Goal: Information Seeking & Learning: Learn about a topic

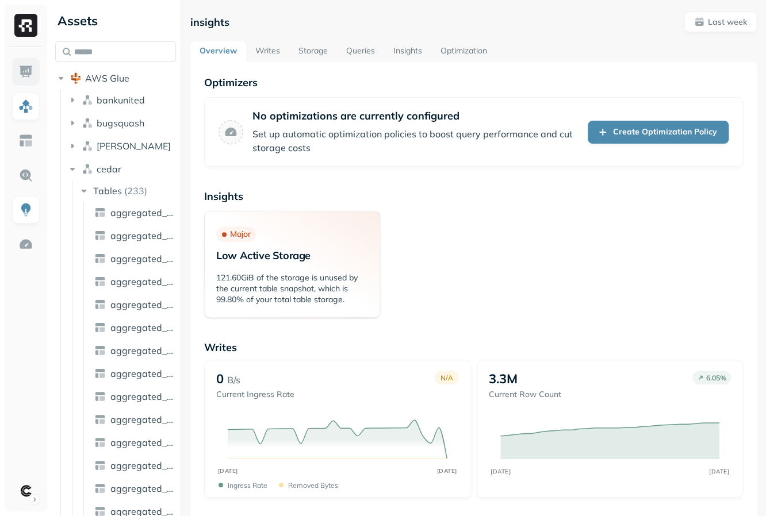
click at [39, 75] on link at bounding box center [26, 72] width 28 height 28
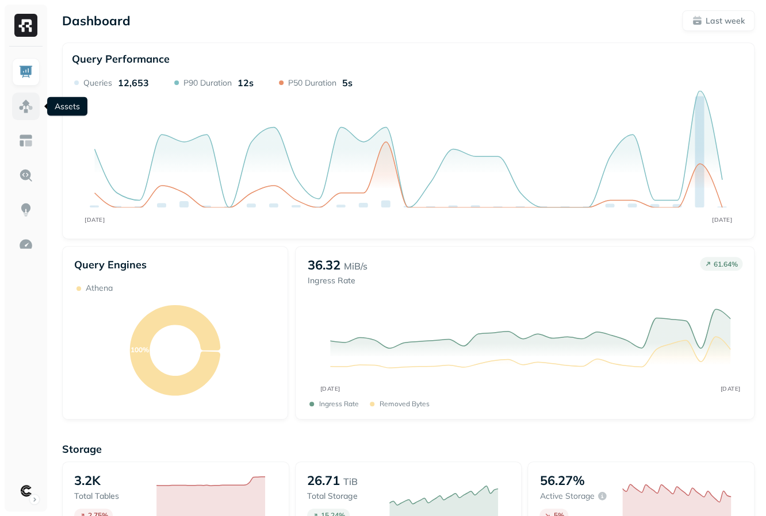
click at [30, 116] on link at bounding box center [26, 107] width 28 height 28
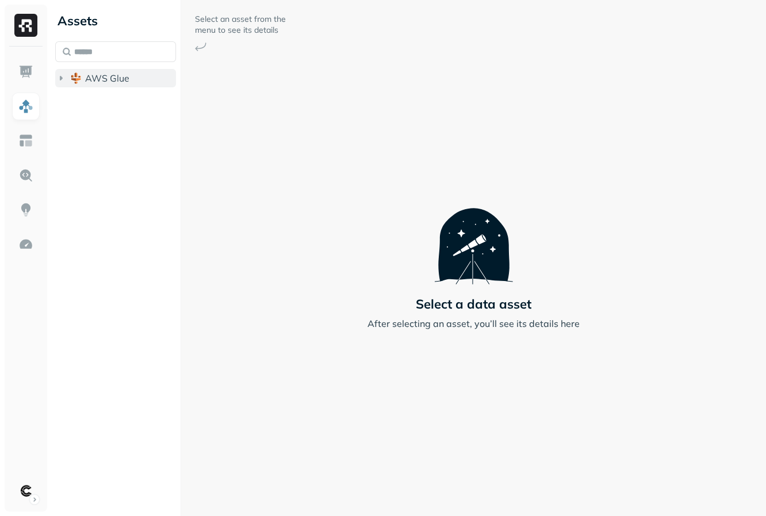
click at [59, 79] on icon "button" at bounding box center [60, 77] width 11 height 11
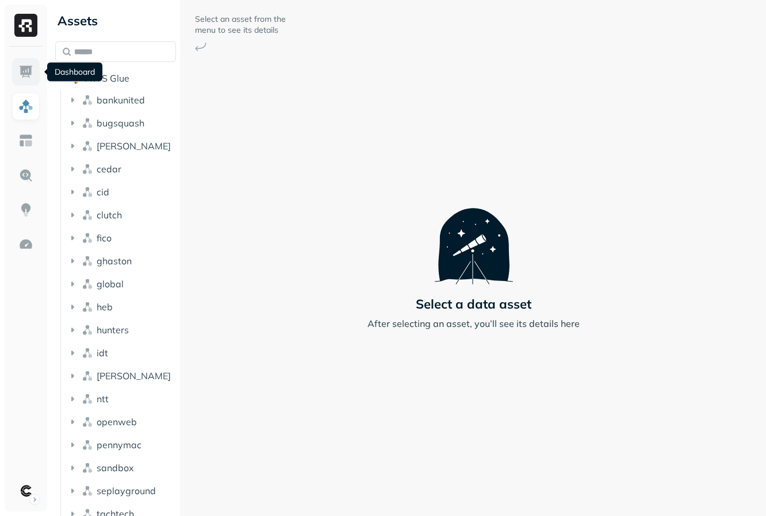
click at [26, 67] on img at bounding box center [25, 71] width 15 height 15
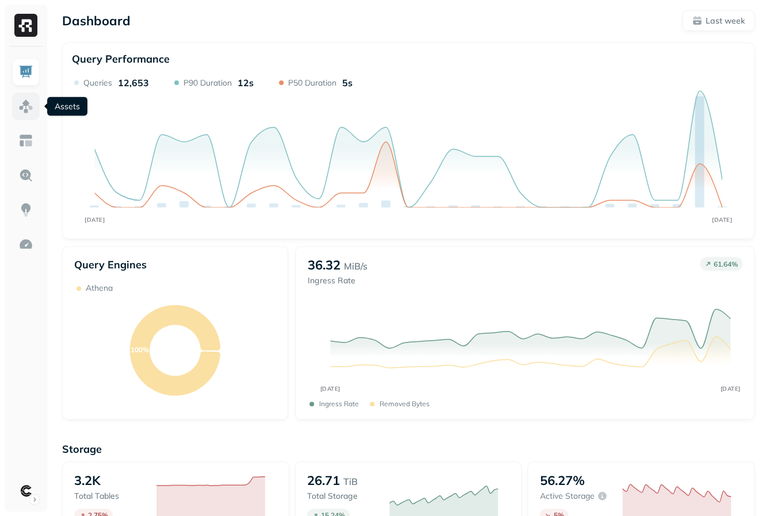
click at [29, 118] on link at bounding box center [26, 107] width 28 height 28
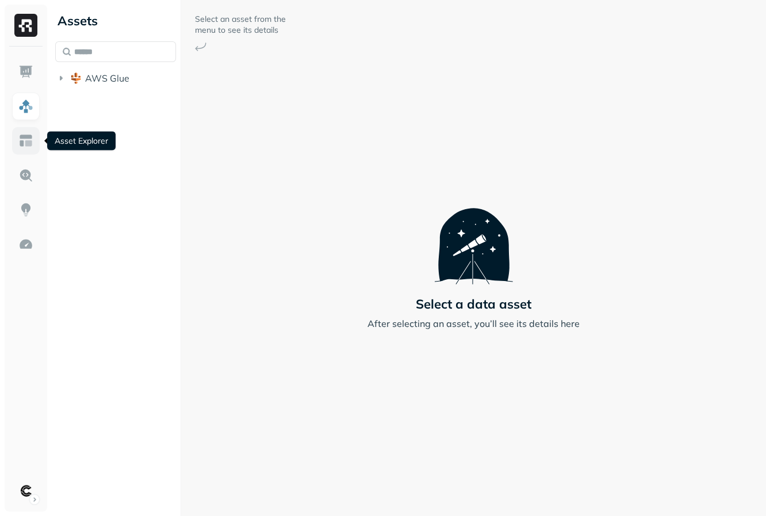
click at [24, 152] on link at bounding box center [26, 141] width 28 height 28
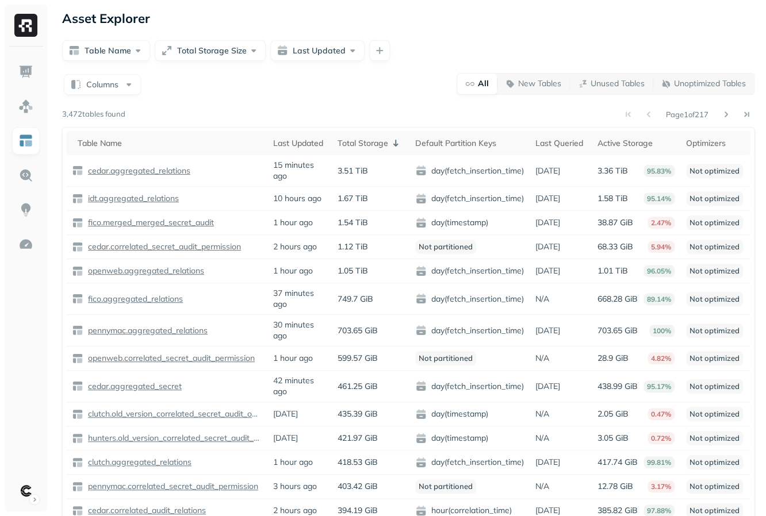
click at [24, 122] on ul at bounding box center [25, 281] width 29 height 447
click at [24, 117] on link at bounding box center [26, 107] width 28 height 28
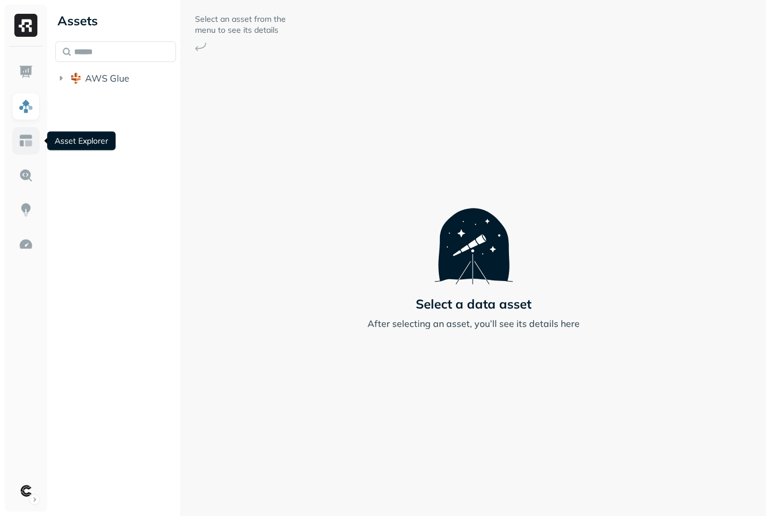
click at [34, 142] on link at bounding box center [26, 141] width 28 height 28
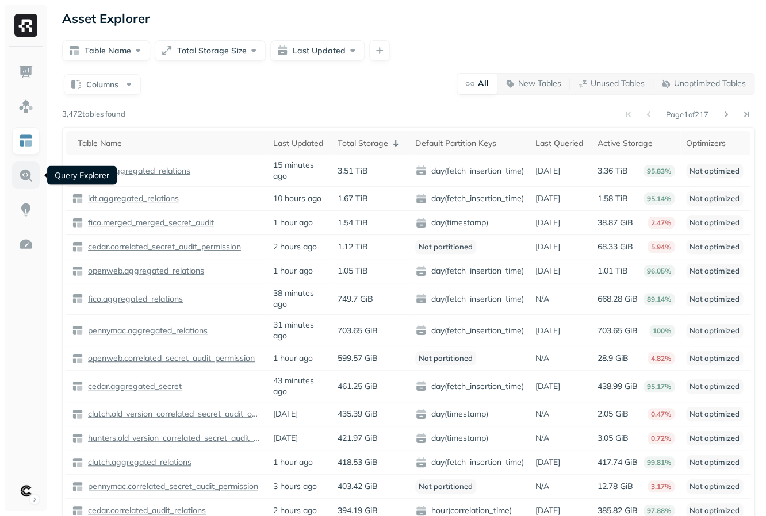
click at [25, 177] on img at bounding box center [25, 175] width 15 height 15
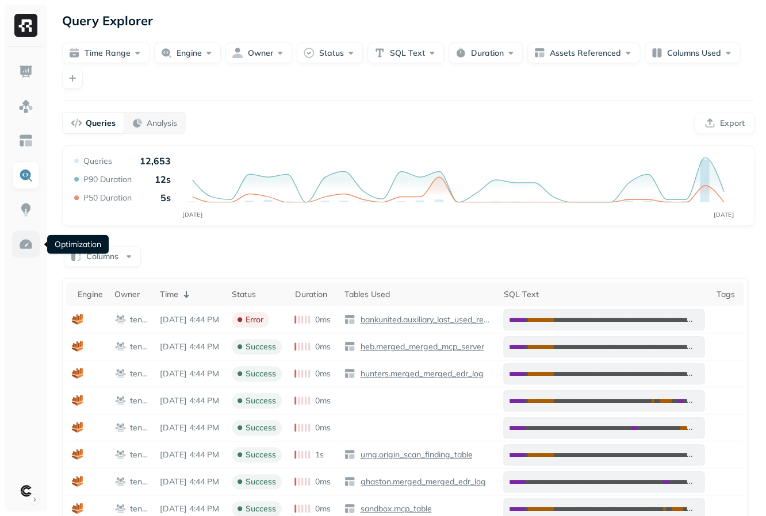
click at [26, 243] on img at bounding box center [25, 244] width 15 height 15
click at [20, 209] on img at bounding box center [25, 209] width 15 height 15
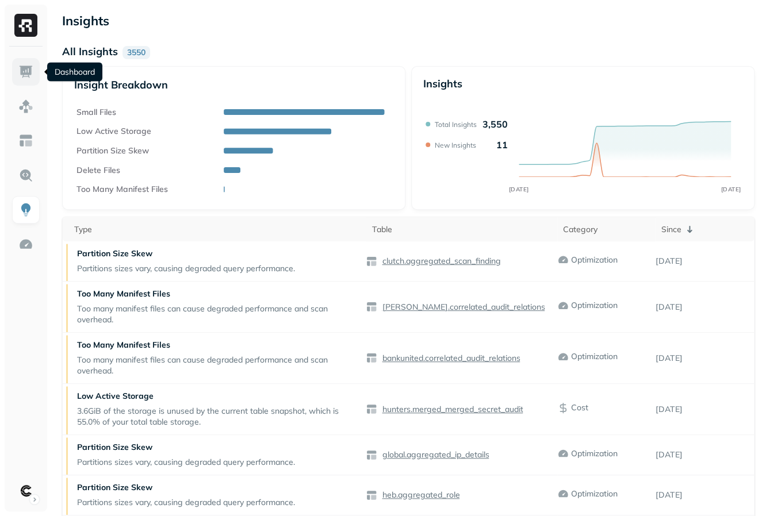
click at [24, 80] on link at bounding box center [26, 72] width 28 height 28
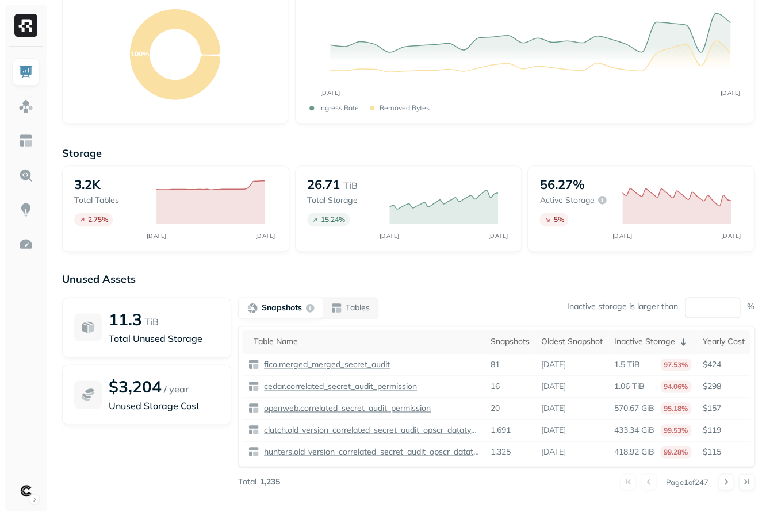
scroll to position [304, 0]
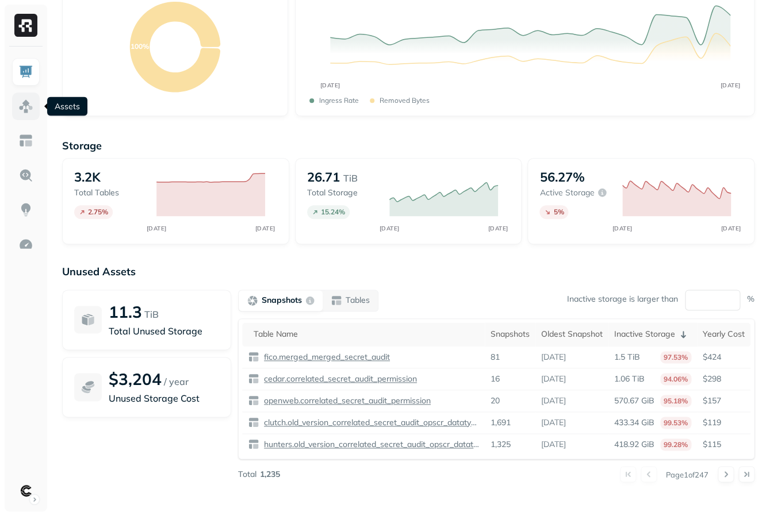
click at [23, 115] on link at bounding box center [26, 107] width 28 height 28
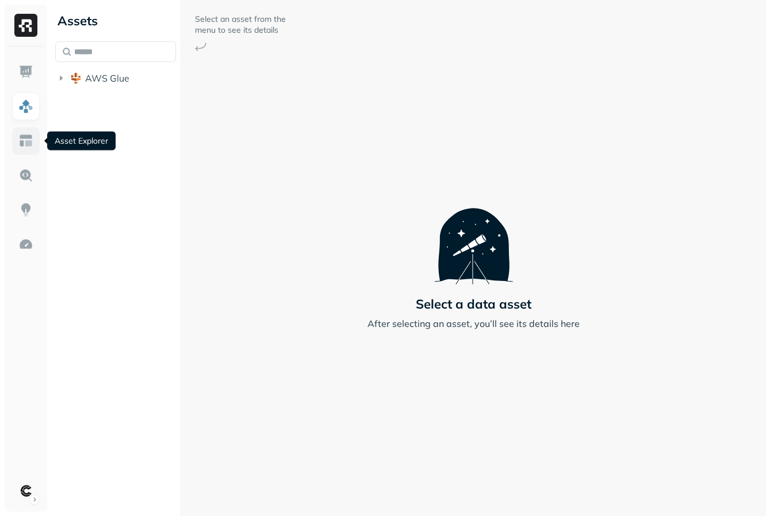
click at [21, 134] on img at bounding box center [25, 140] width 15 height 15
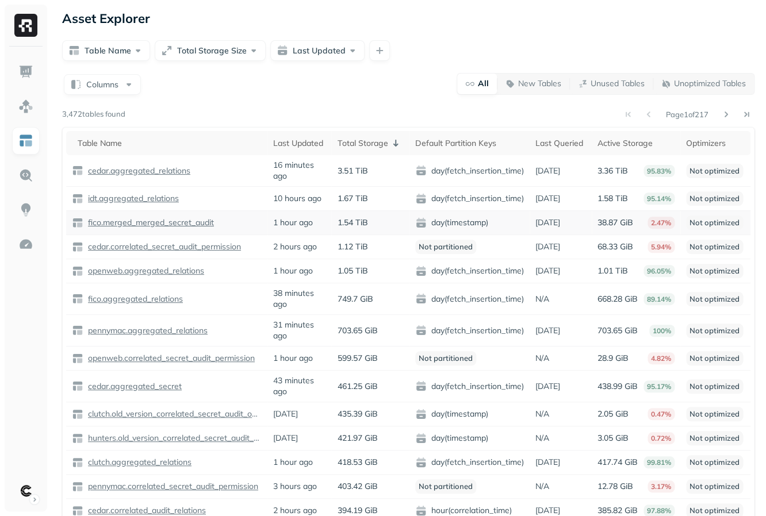
click at [107, 225] on p "fico.merged_merged_secret_audit" at bounding box center [150, 222] width 128 height 11
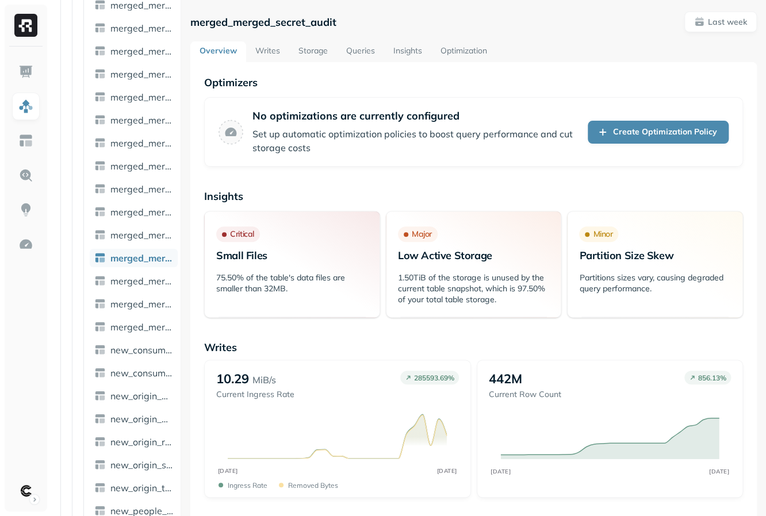
click at [298, 52] on link "Storage" at bounding box center [313, 51] width 48 height 21
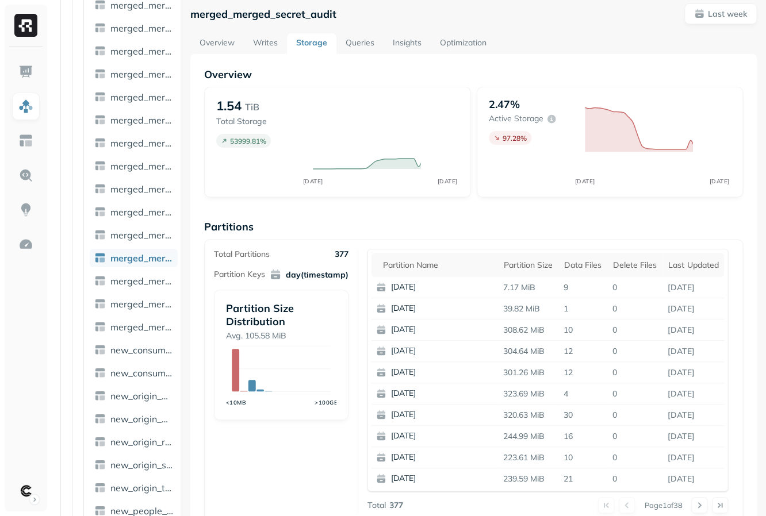
scroll to position [10, 0]
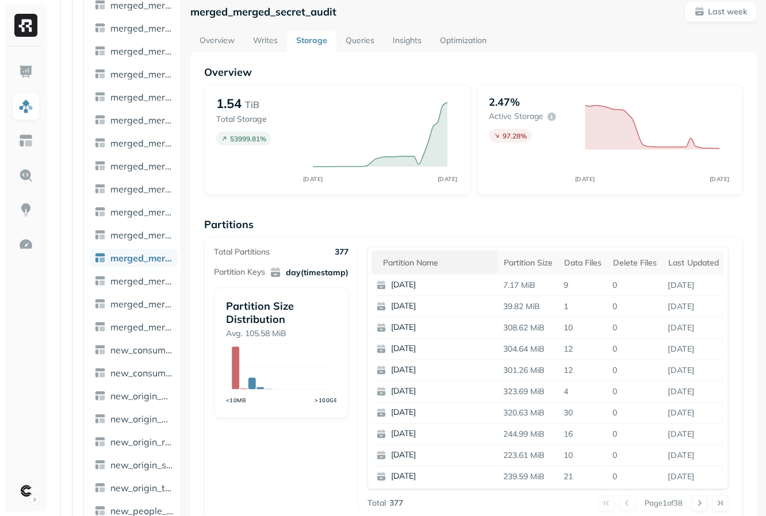
click at [427, 264] on div "Partition name" at bounding box center [437, 263] width 109 height 11
click at [427, 264] on div "Partition name" at bounding box center [437, 263] width 109 height 14
click at [528, 273] on th "Partition size" at bounding box center [528, 263] width 60 height 24
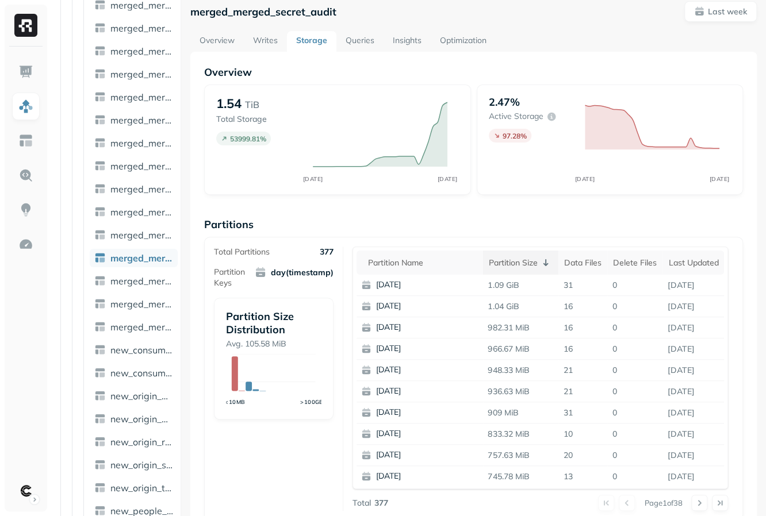
click at [528, 273] on th "Partition size" at bounding box center [520, 263] width 75 height 24
click at [387, 269] on th "Partition name" at bounding box center [419, 263] width 126 height 24
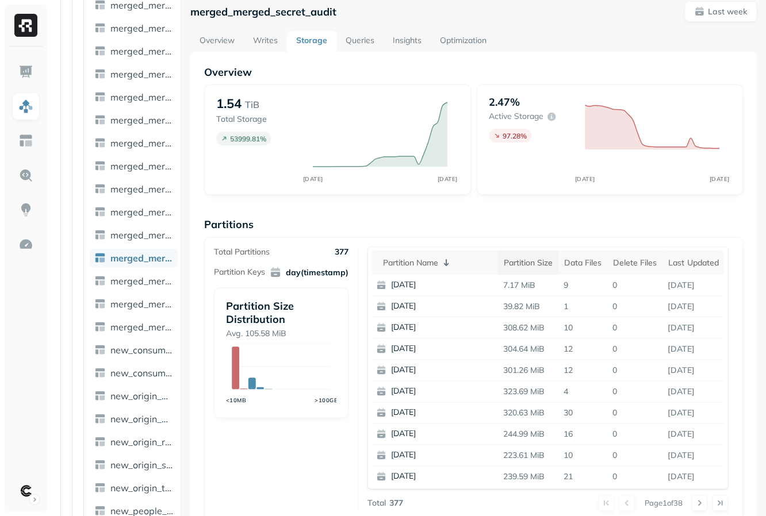
click at [516, 267] on div "Partition size" at bounding box center [528, 263] width 49 height 11
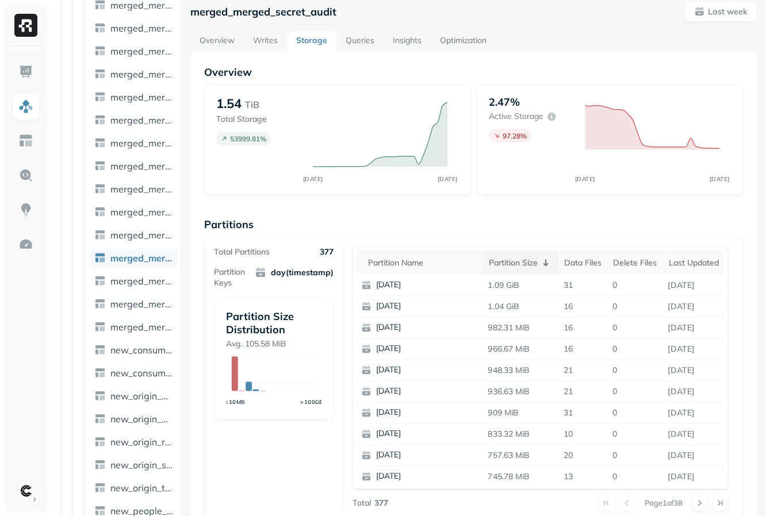
click at [516, 267] on div "Partition size" at bounding box center [521, 263] width 64 height 14
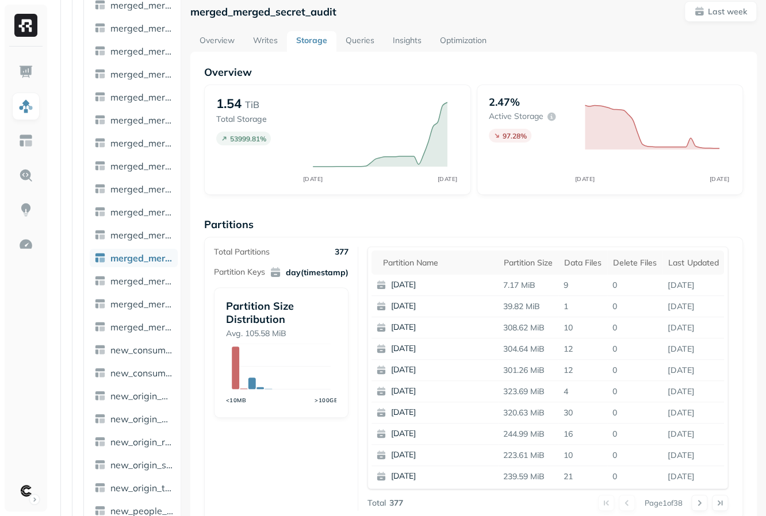
scroll to position [0, 0]
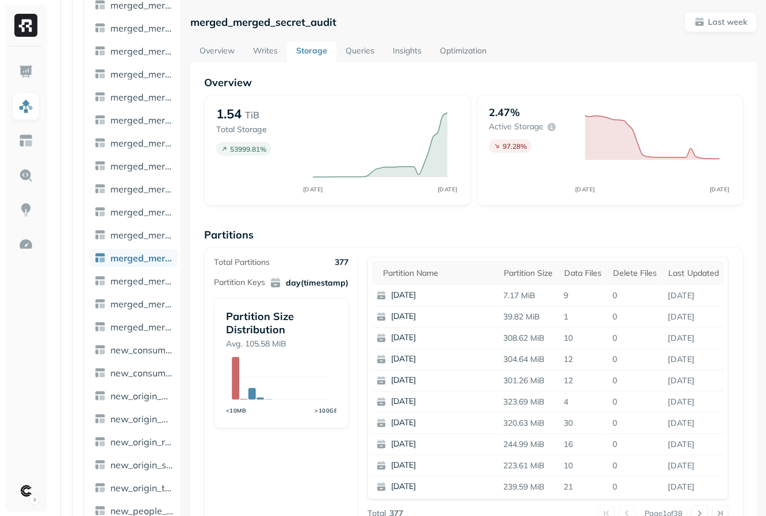
click at [258, 60] on link "Writes" at bounding box center [265, 51] width 43 height 21
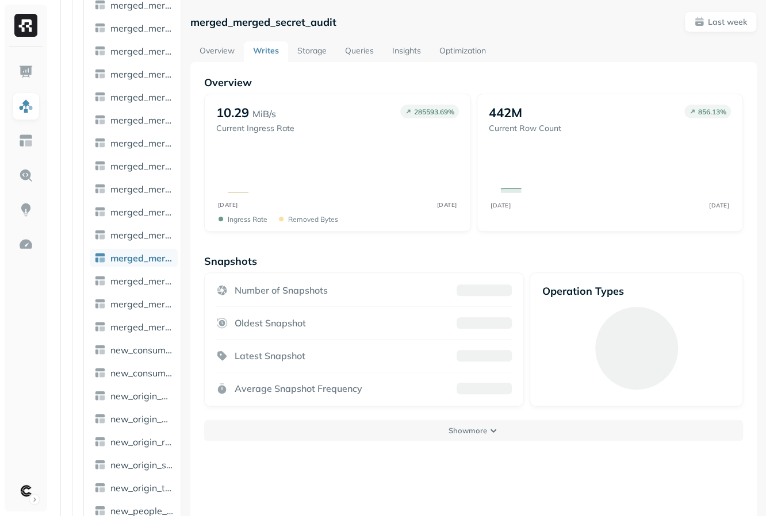
click at [259, 59] on link "Writes" at bounding box center [266, 51] width 44 height 21
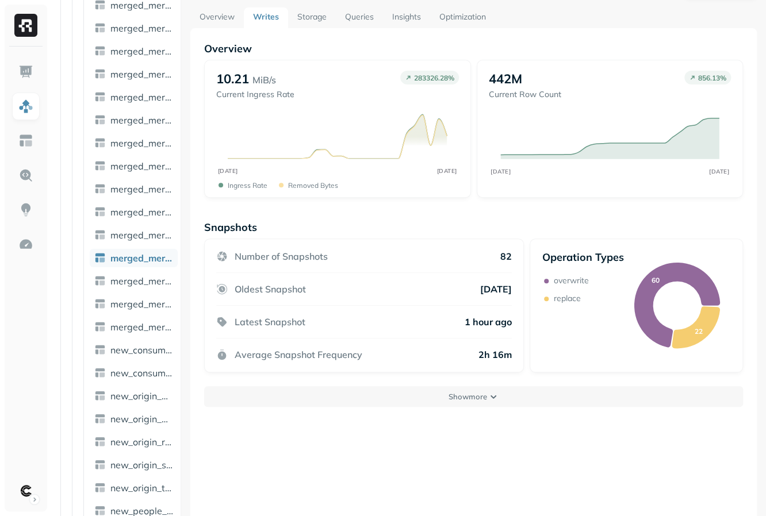
scroll to position [37, 0]
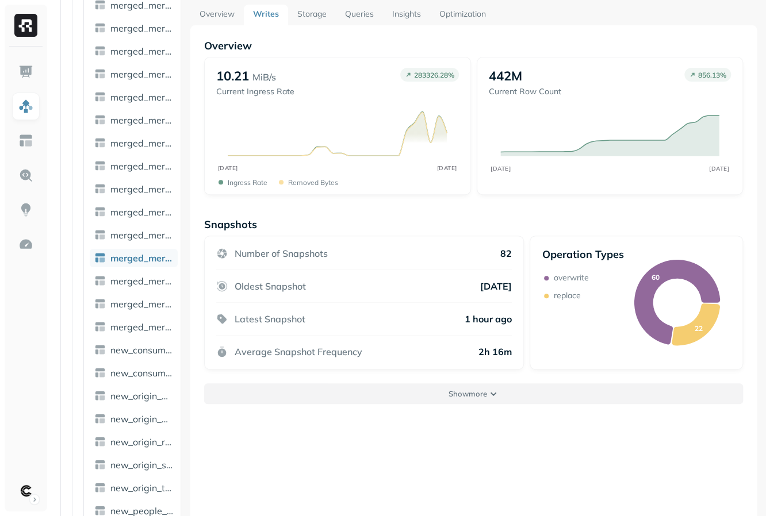
click at [412, 400] on button "Show more" at bounding box center [473, 394] width 539 height 21
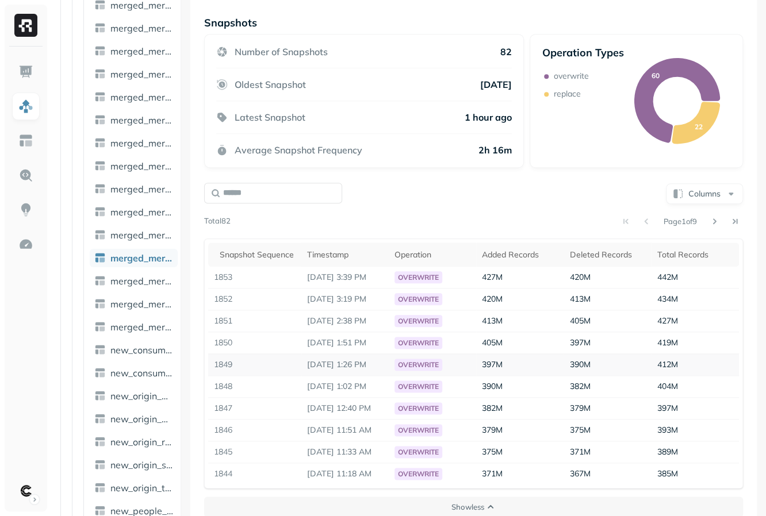
scroll to position [225, 0]
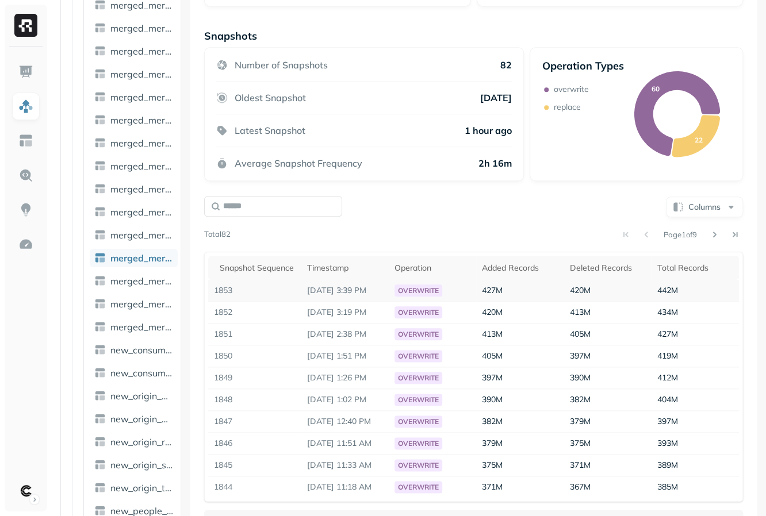
click at [535, 294] on td "427M" at bounding box center [519, 291] width 87 height 22
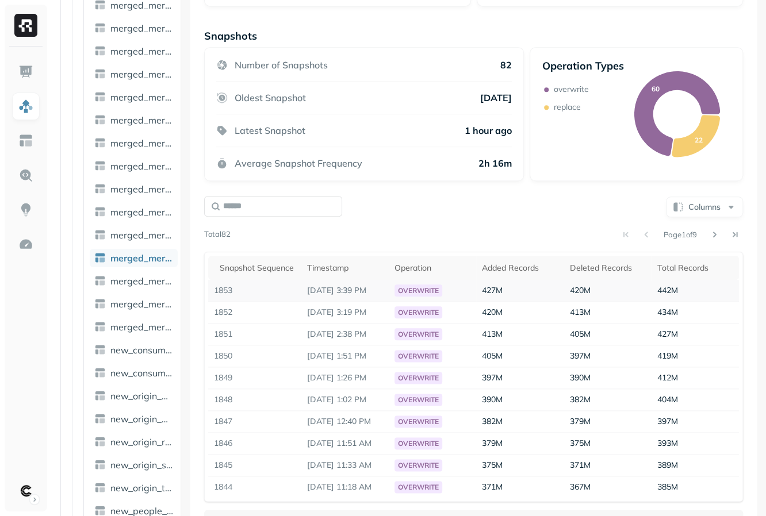
click at [535, 294] on td "427M" at bounding box center [519, 291] width 87 height 22
click at [534, 294] on td "427M" at bounding box center [519, 291] width 87 height 22
click at [525, 292] on td "427M" at bounding box center [519, 291] width 87 height 22
click at [580, 293] on span "420M" at bounding box center [579, 290] width 21 height 10
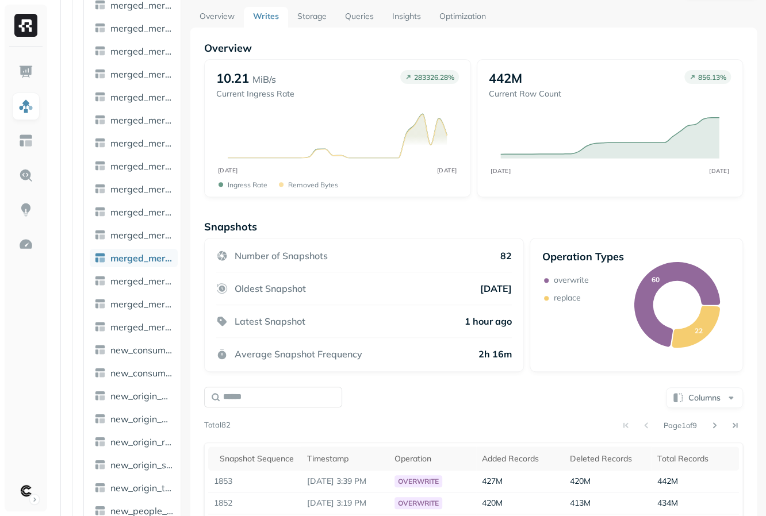
scroll to position [35, 0]
click at [681, 402] on button "Columns" at bounding box center [704, 397] width 77 height 21
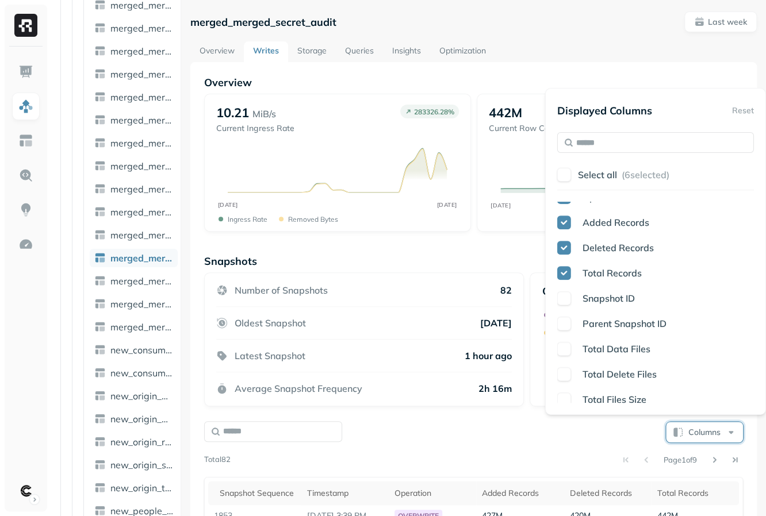
scroll to position [85, 0]
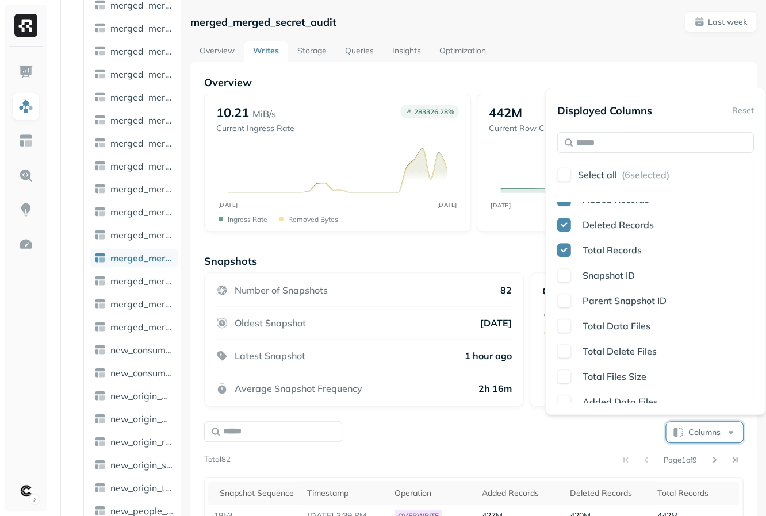
click at [594, 348] on span "Total Delete Files" at bounding box center [619, 351] width 74 height 11
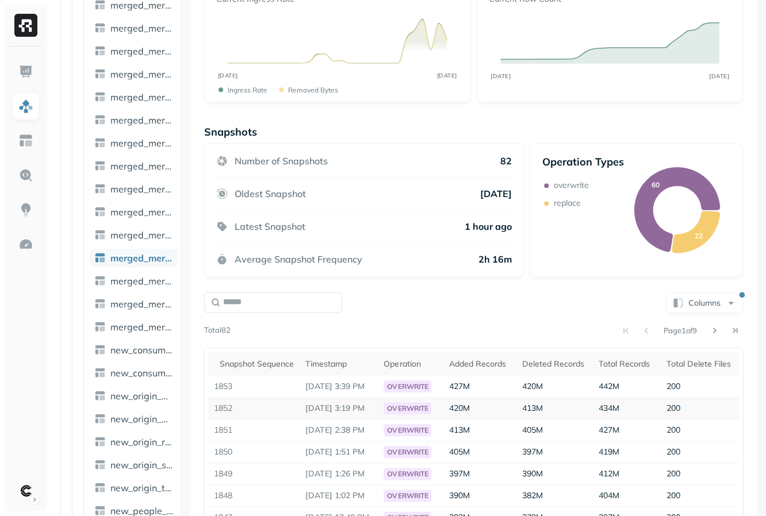
scroll to position [0, 1]
click at [684, 304] on button "Columns" at bounding box center [704, 303] width 77 height 21
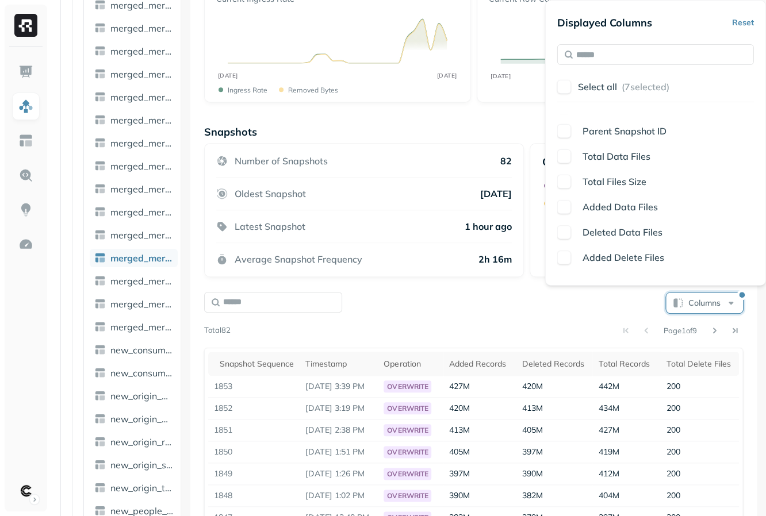
scroll to position [185, 0]
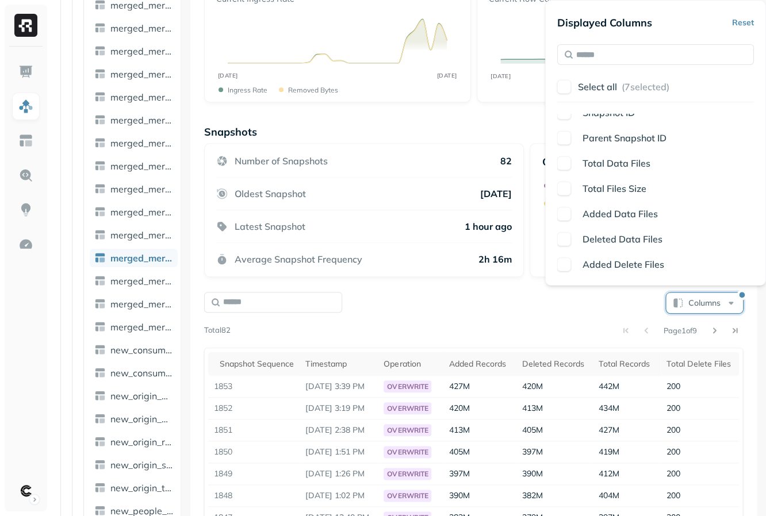
click at [597, 269] on span "Added Delete Files" at bounding box center [623, 264] width 82 height 11
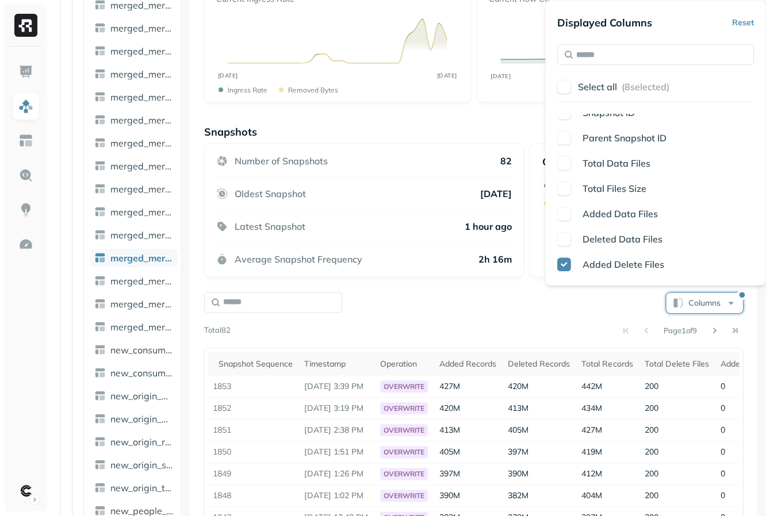
click at [587, 309] on div "Columns" at bounding box center [473, 302] width 539 height 22
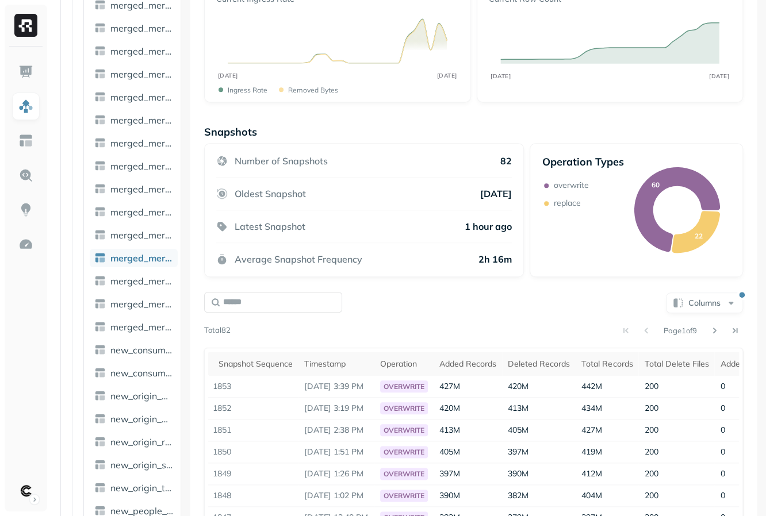
click at [678, 315] on div "Columns Page 1 of 9 Total 82 Snapshot Sequence Timestamp Operation Added Record…" at bounding box center [473, 444] width 539 height 307
click at [678, 307] on button "Columns" at bounding box center [704, 303] width 77 height 21
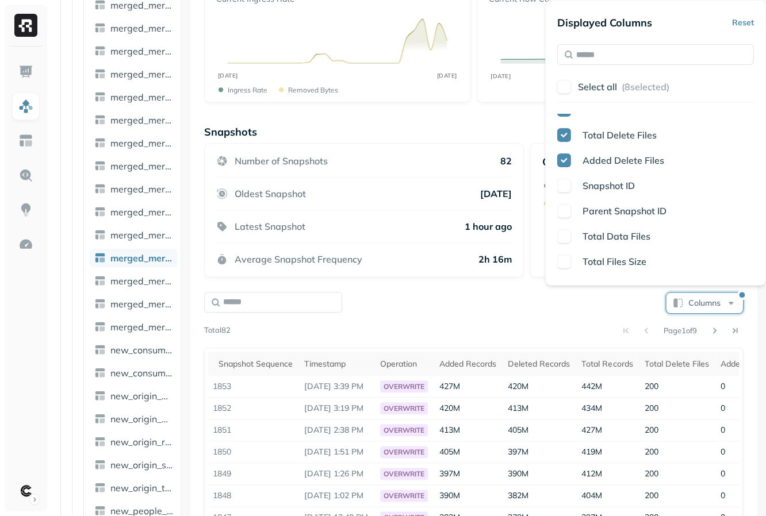
scroll to position [136, 0]
click at [570, 331] on div "Page 1 of 9" at bounding box center [487, 331] width 512 height 16
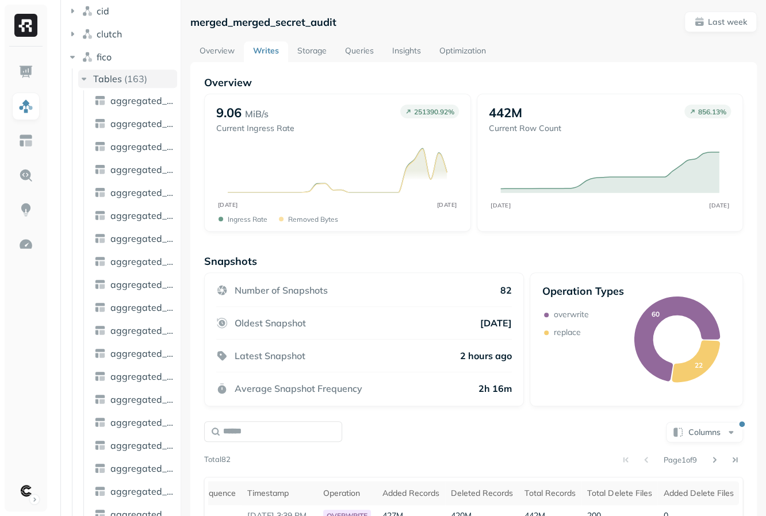
scroll to position [0, 0]
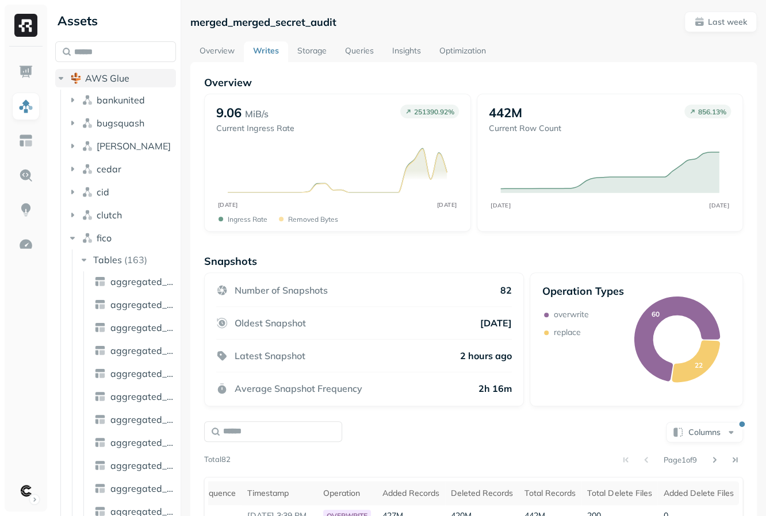
click at [95, 78] on span "AWS Glue" at bounding box center [107, 77] width 44 height 11
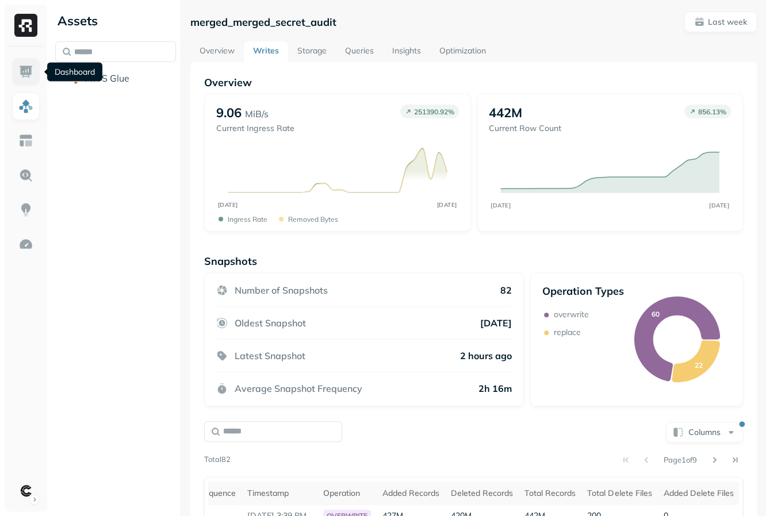
click at [29, 82] on link at bounding box center [26, 72] width 28 height 28
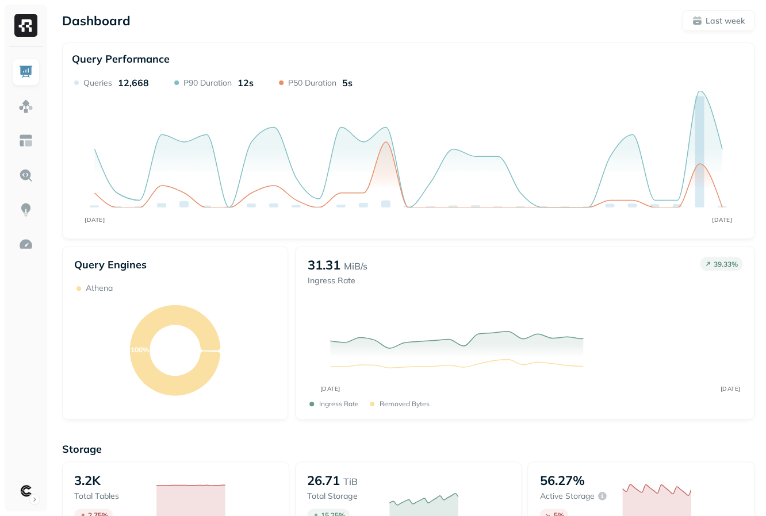
scroll to position [304, 0]
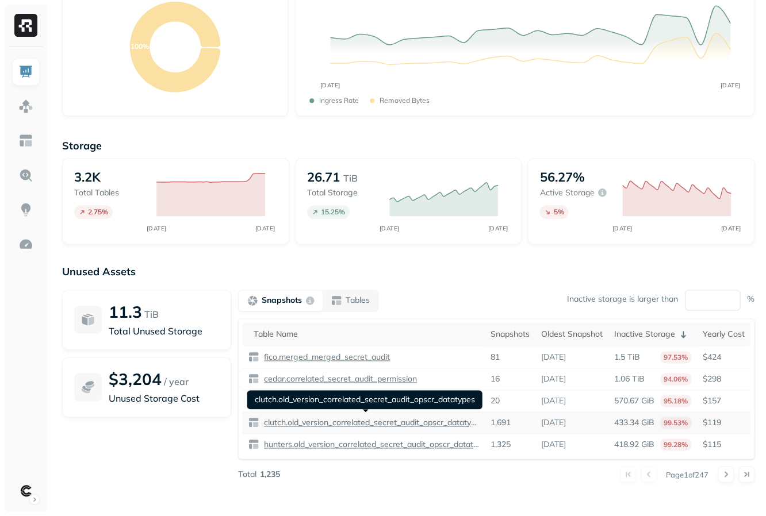
click at [312, 418] on p "clutch.old_version_correlated_secret_audit_opscr_datatypes" at bounding box center [370, 422] width 217 height 11
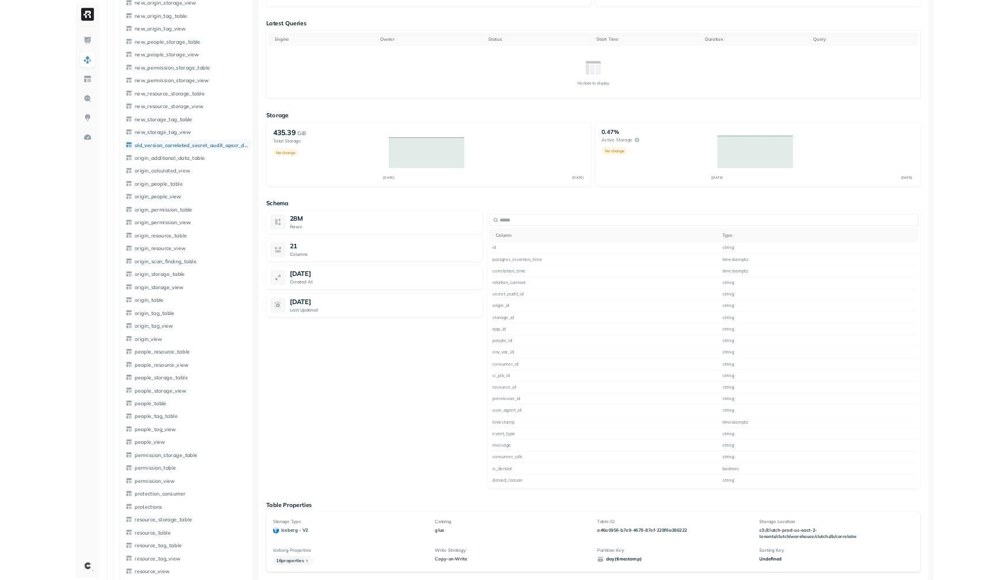
scroll to position [462, 0]
